Goal: Task Accomplishment & Management: Manage account settings

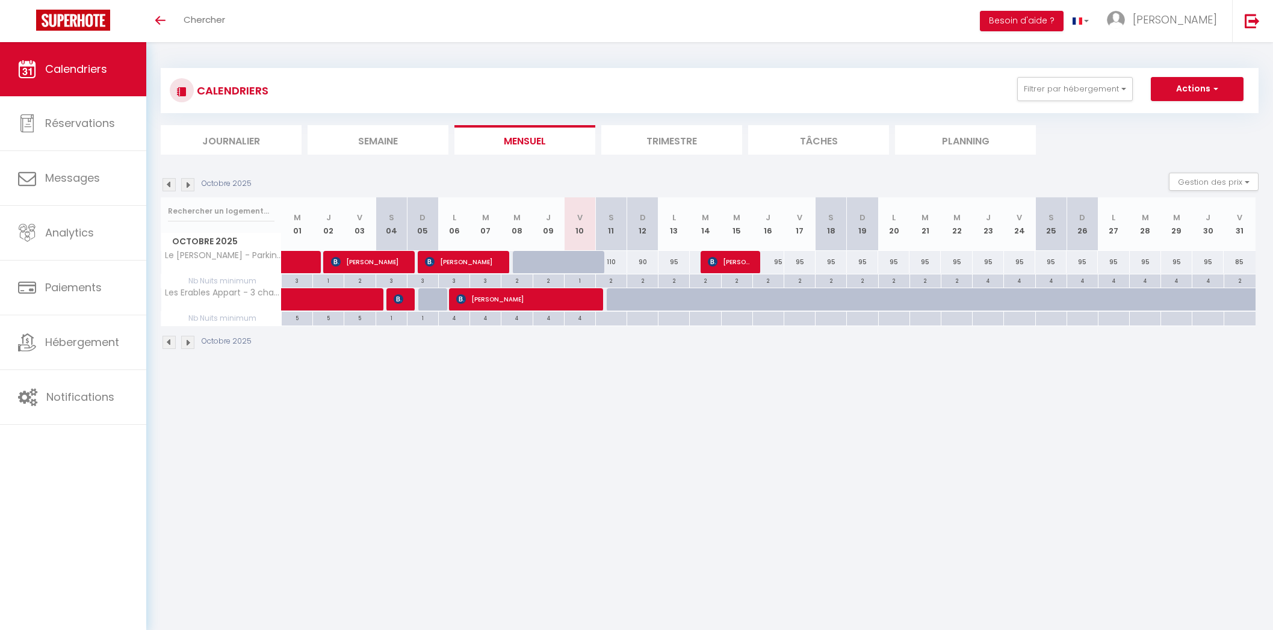
click at [613, 257] on div "110" at bounding box center [610, 262] width 31 height 22
type input "110"
type input "Sam 11 Octobre 2025"
type input "Dim 12 Octobre 2025"
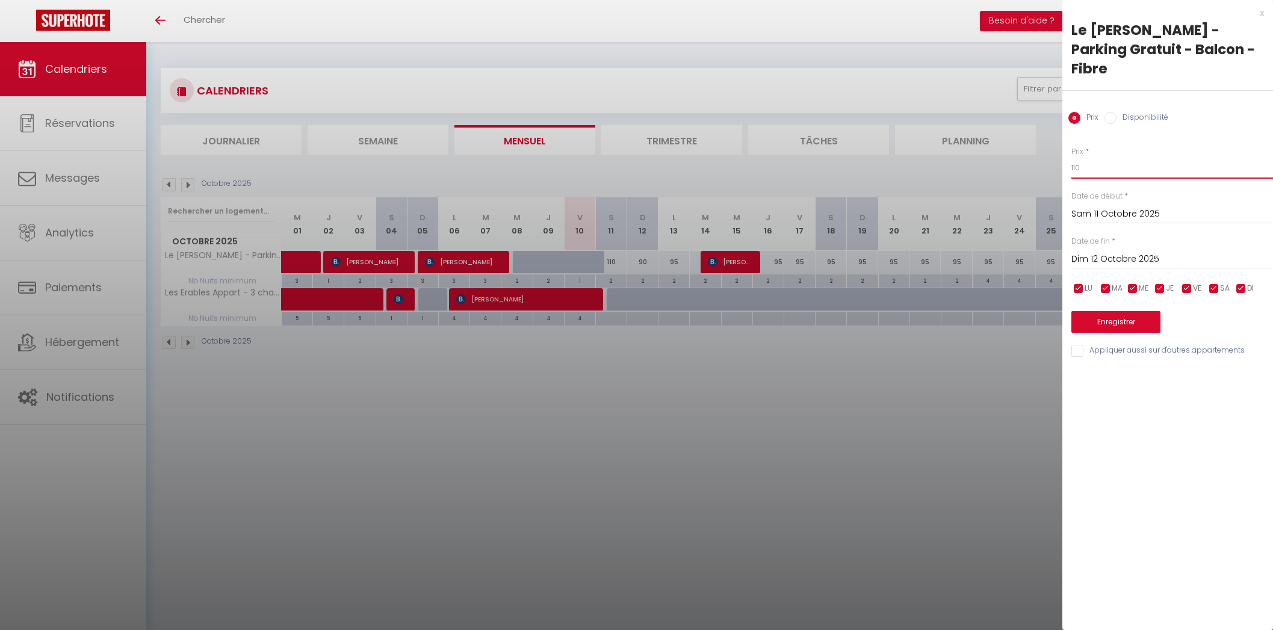
drag, startPoint x: 1084, startPoint y: 152, endPoint x: 1068, endPoint y: 144, distance: 18.0
click at [1068, 144] on div "Prix * 110 Statut * Disponible Indisponible Date de début * [PERSON_NAME] 11 Oc…" at bounding box center [1167, 244] width 211 height 227
type input "100"
click at [1133, 311] on button "Enregistrer" at bounding box center [1115, 322] width 89 height 22
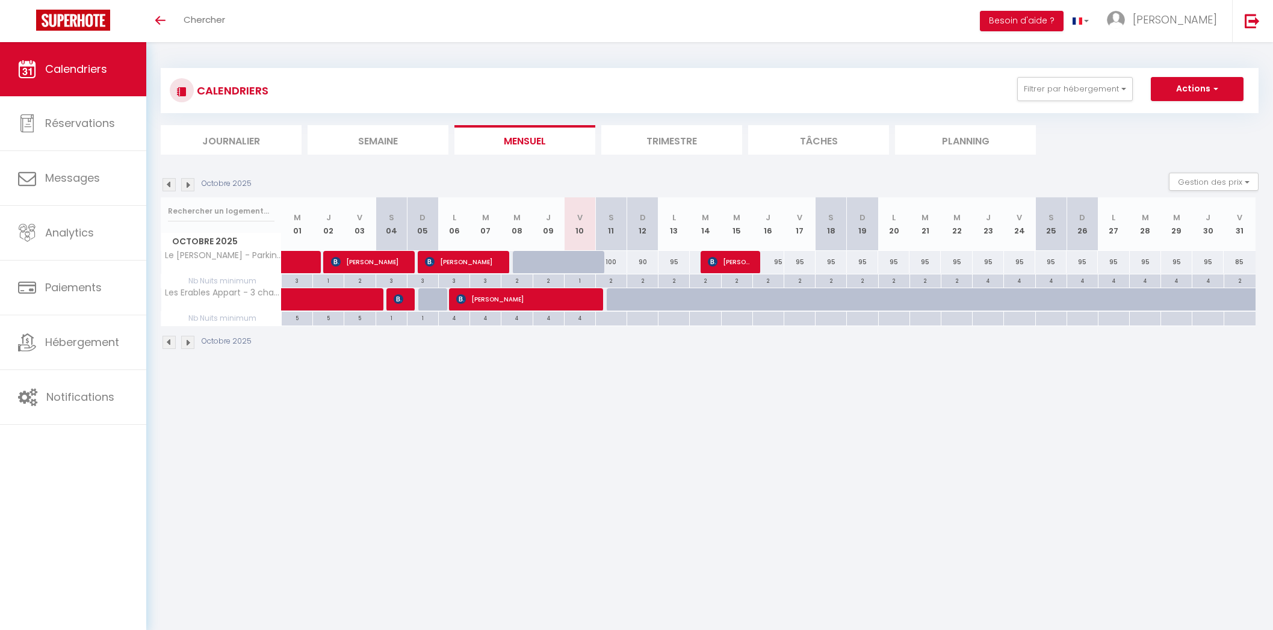
click at [612, 282] on div "2" at bounding box center [611, 279] width 31 height 11
type input "2"
type input "Sam 11 Octobre 2025"
type input "Dim 12 Octobre 2025"
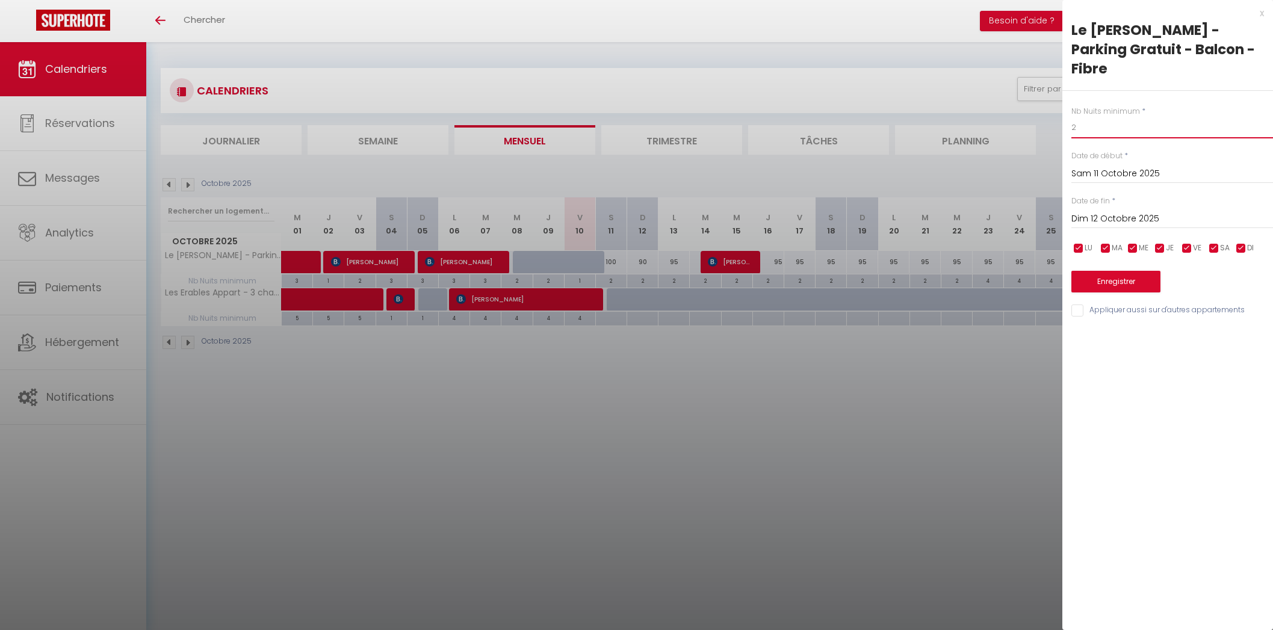
drag, startPoint x: 1116, startPoint y: 110, endPoint x: 1038, endPoint y: 110, distance: 77.0
click at [1038, 110] on body "🟢 Des questions ou besoin d'assistance pour la migration AirBnB? Prenez rdv >>>…" at bounding box center [636, 357] width 1273 height 630
type input "1"
click at [1099, 271] on button "Enregistrer" at bounding box center [1115, 282] width 89 height 22
